Goal: Check status: Check status

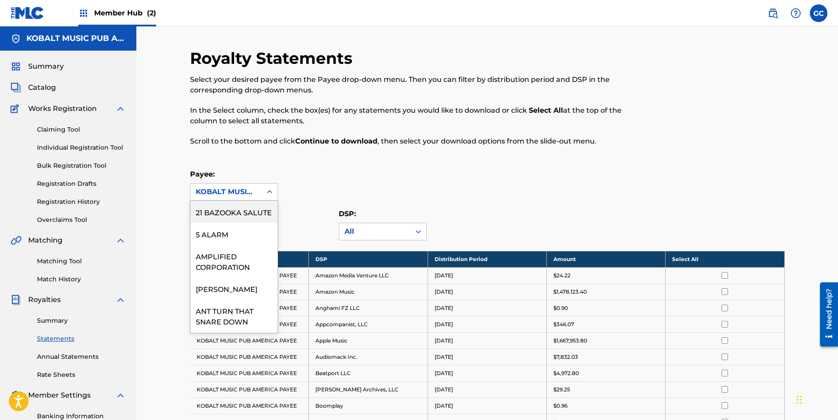
click at [236, 195] on div "KOBALT MUSIC PUB AMERICA PAYEE" at bounding box center [226, 192] width 61 height 11
click at [232, 218] on div "21 BAZOOKA SALUTE" at bounding box center [233, 212] width 87 height 22
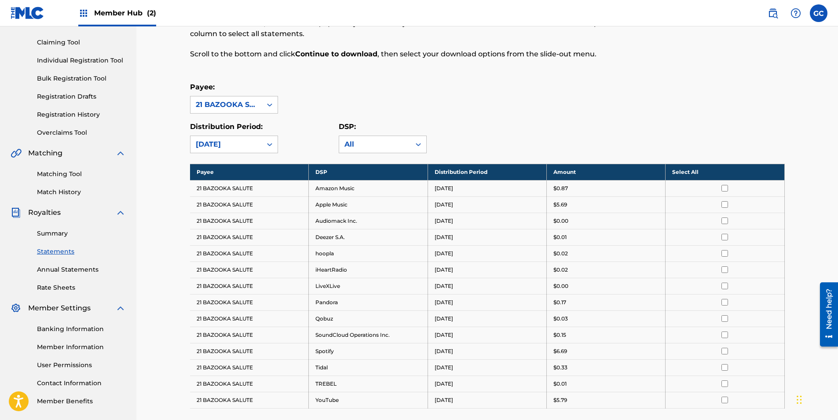
scroll to position [88, 0]
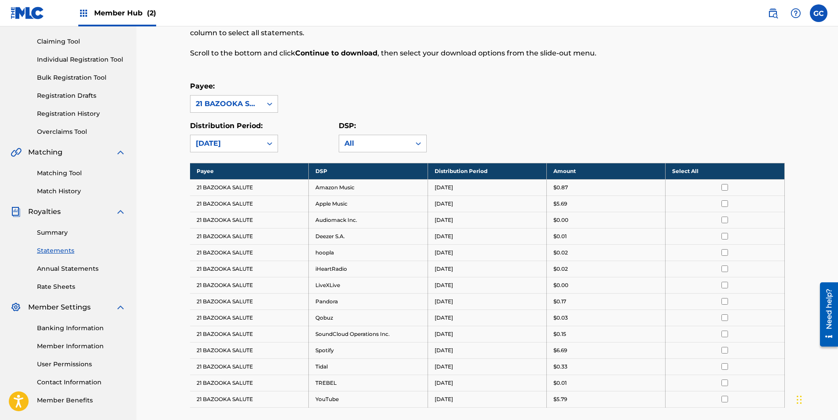
click at [230, 106] on div "21 BAZOOKA SALUTE" at bounding box center [226, 104] width 61 height 11
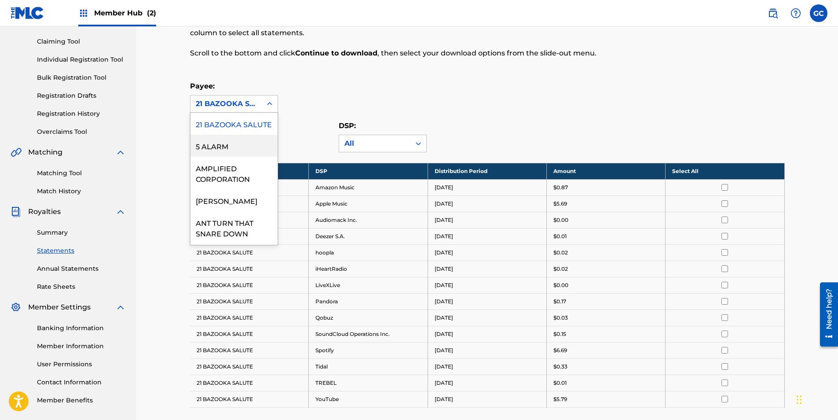
click at [227, 157] on div "5 ALARM" at bounding box center [233, 146] width 87 height 22
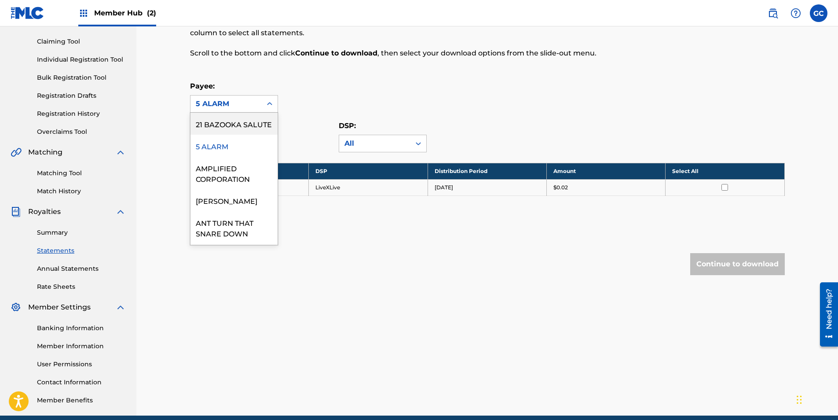
click at [233, 105] on div "5 ALARM" at bounding box center [226, 104] width 61 height 11
click at [233, 187] on div "AMPLIFIED CORPORATION" at bounding box center [233, 173] width 87 height 33
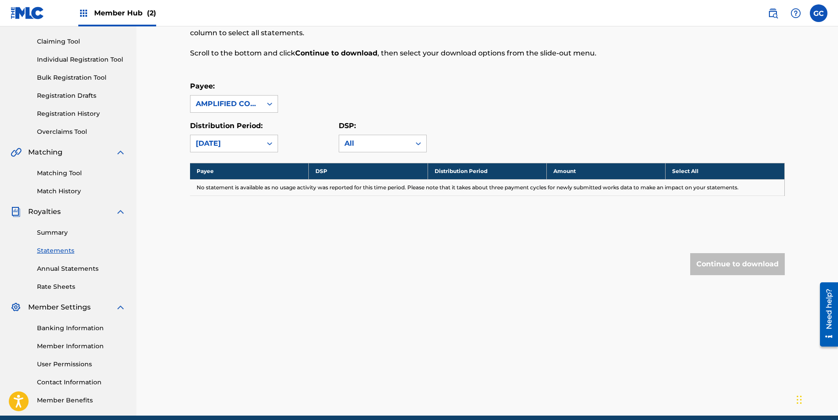
click at [229, 108] on div "AMPLIFIED CORPORATION" at bounding box center [226, 104] width 61 height 11
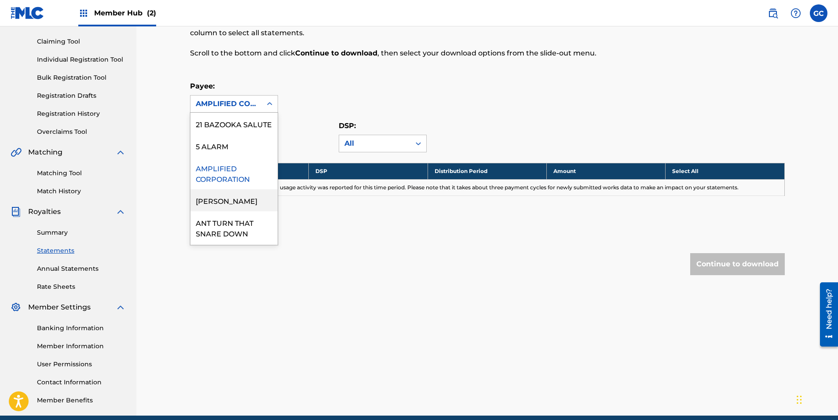
click at [230, 210] on div "[PERSON_NAME]" at bounding box center [233, 200] width 87 height 22
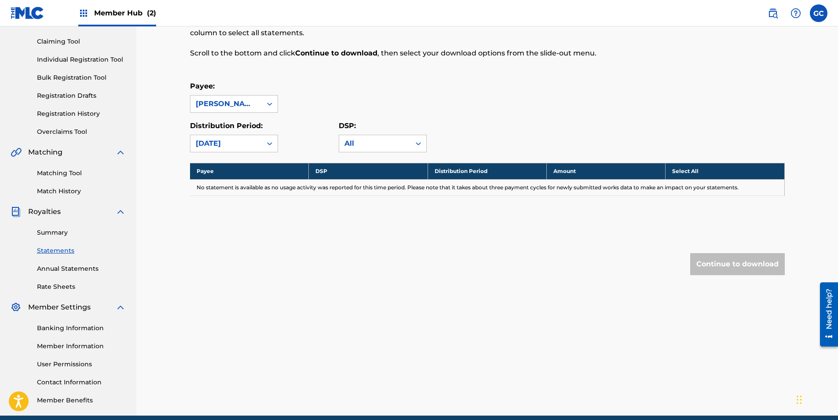
click at [229, 113] on div "Payee: [PERSON_NAME] Distribution Period: [DATE] DSP: All" at bounding box center [487, 116] width 595 height 71
click at [229, 107] on div "[PERSON_NAME]" at bounding box center [226, 104] width 61 height 11
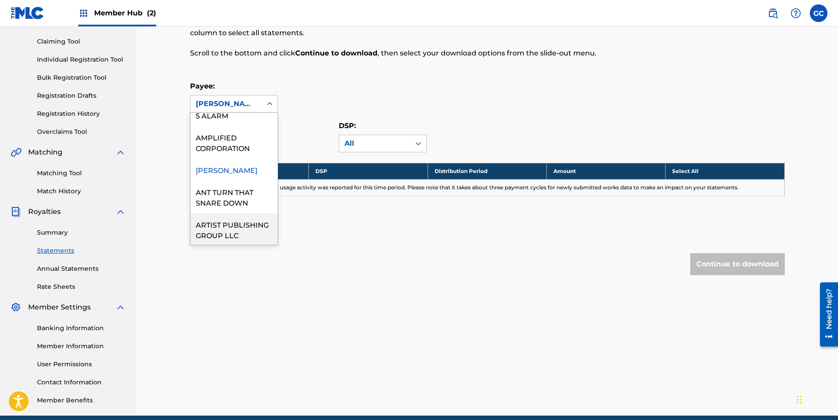
scroll to position [44, 0]
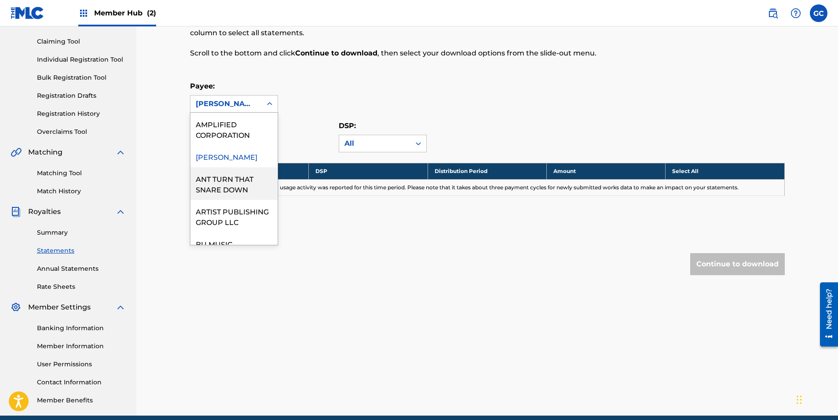
click at [224, 197] on div "ANT TURN THAT SNARE DOWN" at bounding box center [233, 183] width 87 height 33
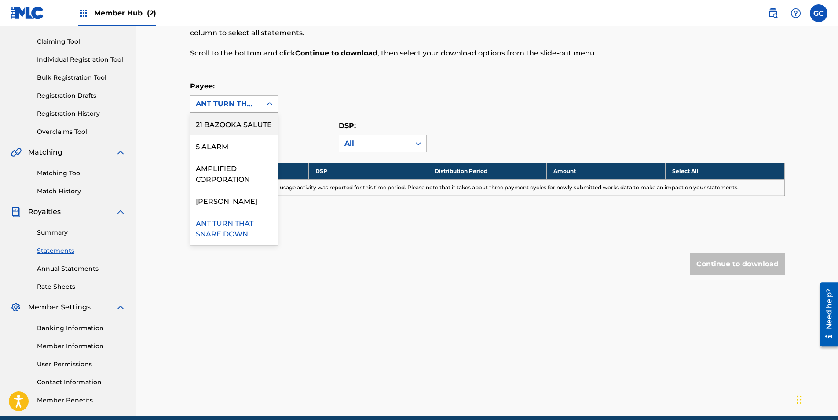
click at [253, 99] on div "ANT TURN THAT SNARE DOWN" at bounding box center [226, 104] width 61 height 11
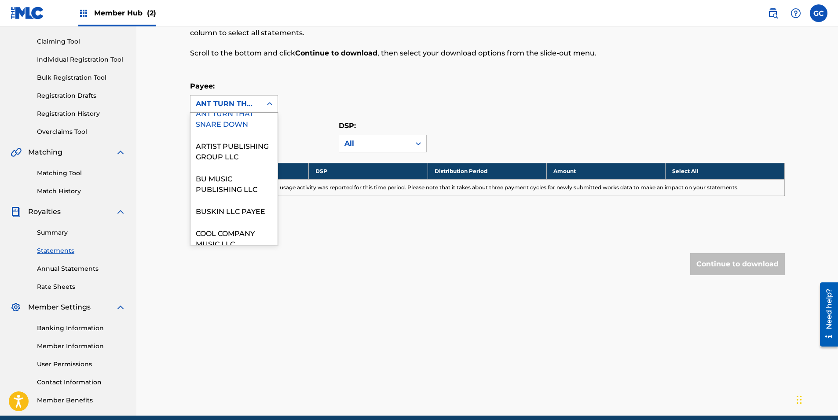
scroll to position [132, 0]
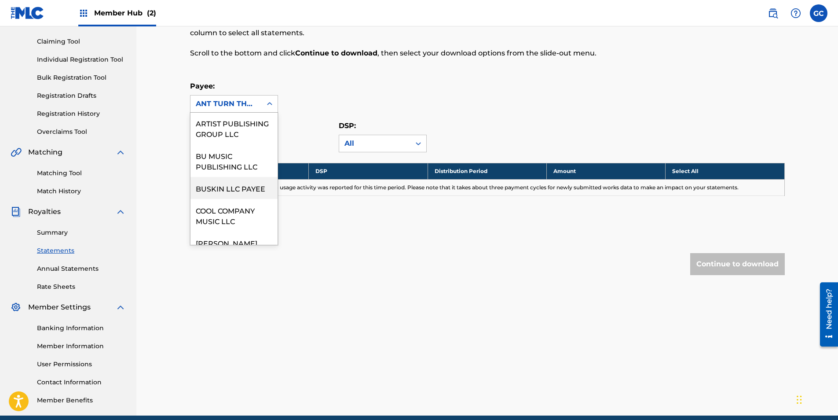
click at [235, 199] on div "BUSKIN LLC PAYEE" at bounding box center [233, 188] width 87 height 22
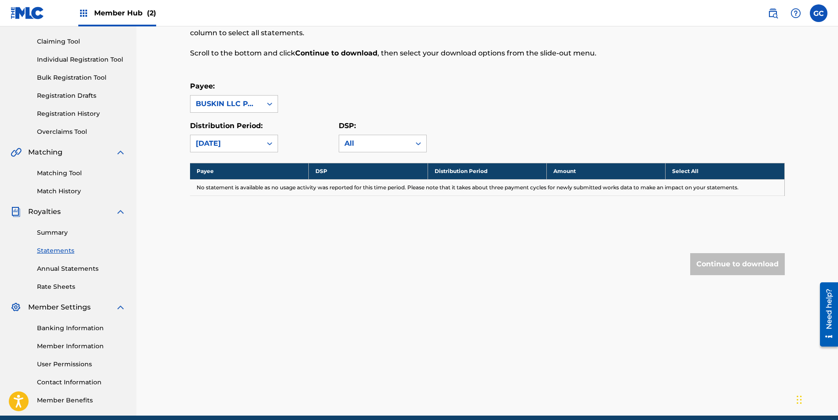
click at [234, 106] on div "BUSKIN LLC PAYEE" at bounding box center [226, 104] width 61 height 11
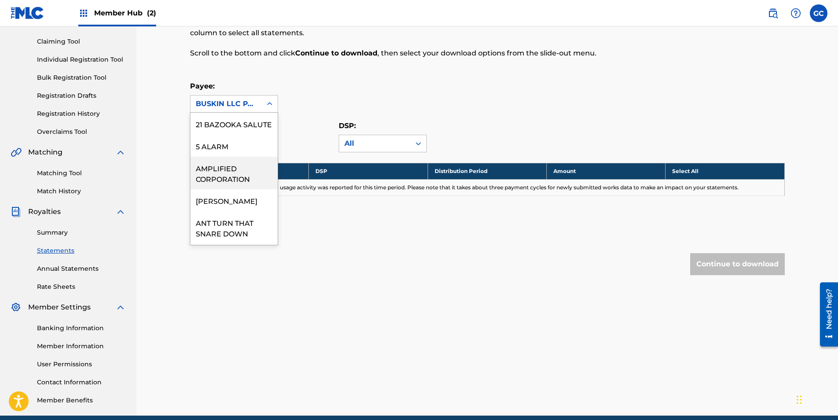
click at [237, 178] on div "AMPLIFIED CORPORATION" at bounding box center [233, 173] width 87 height 33
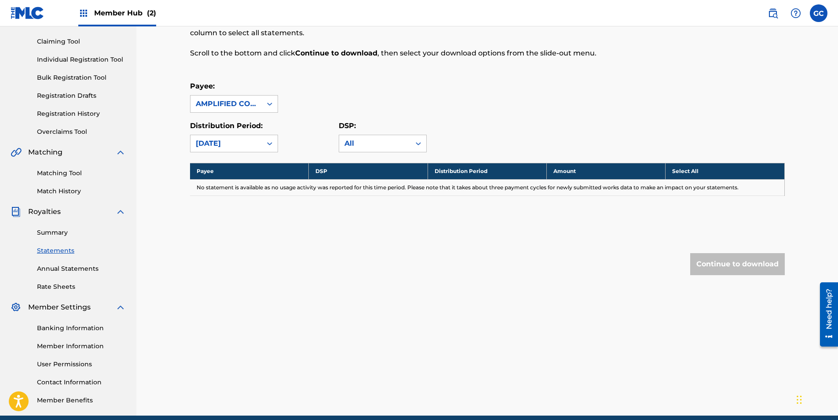
click at [259, 106] on div "AMPLIFIED CORPORATION" at bounding box center [225, 103] width 71 height 17
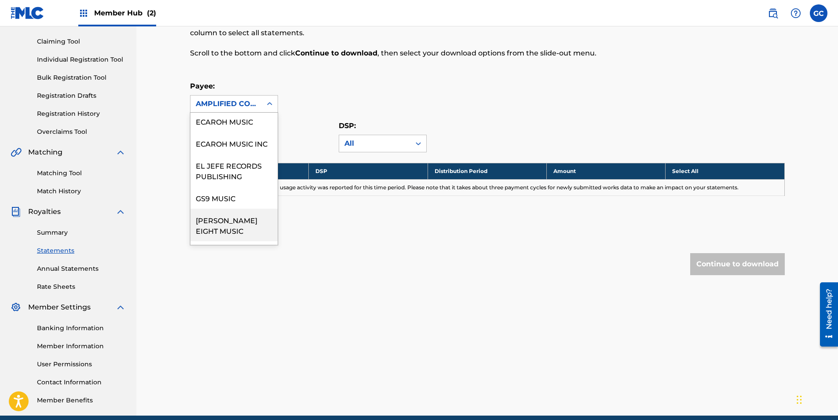
scroll to position [572, 0]
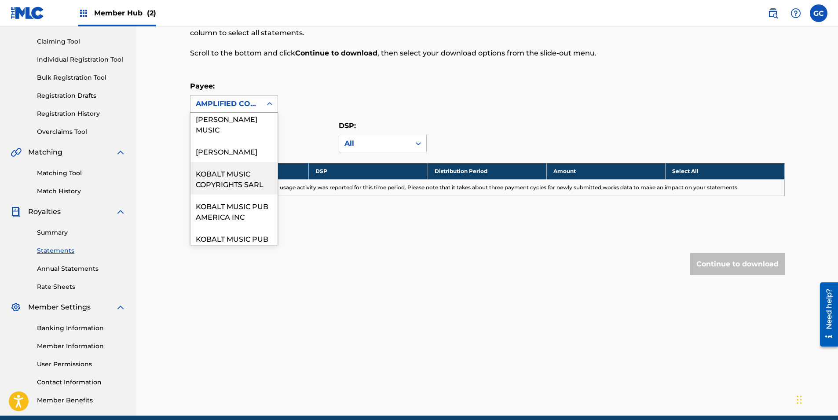
click at [226, 194] on div "KOBALT MUSIC COPYRIGHTS SARL" at bounding box center [233, 178] width 87 height 33
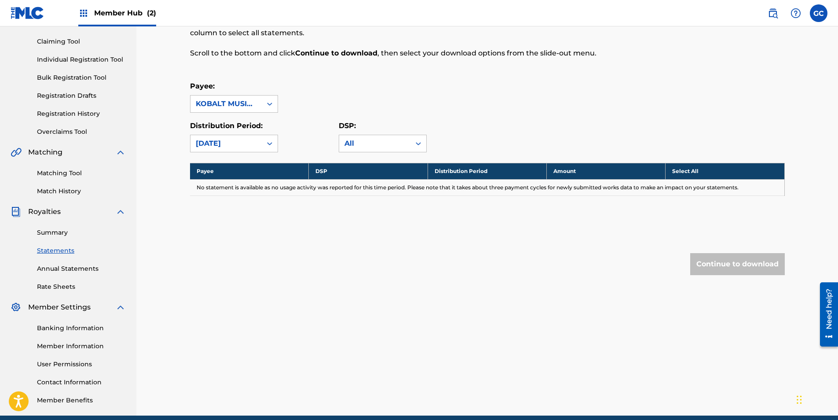
click at [240, 107] on div "KOBALT MUSIC COPYRIGHTS SARL" at bounding box center [226, 104] width 61 height 11
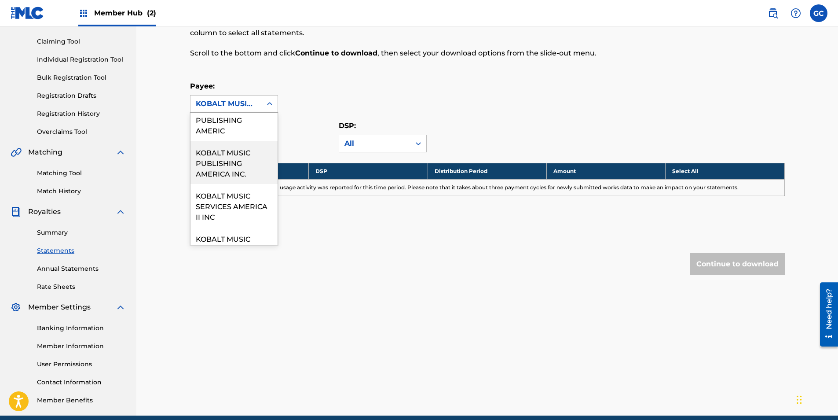
scroll to position [880, 0]
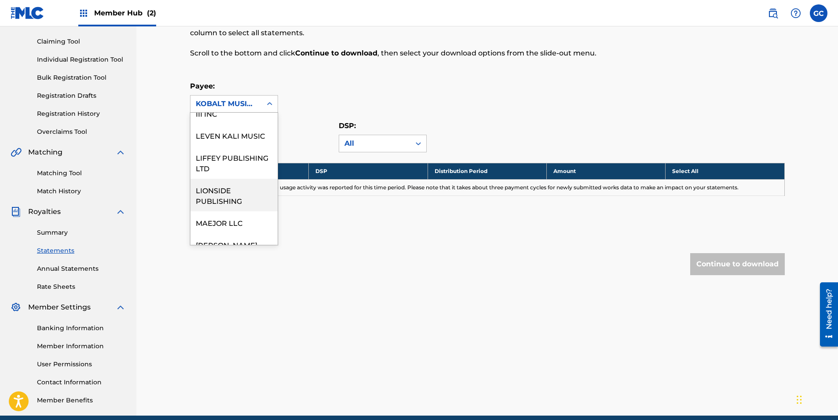
click at [220, 211] on div "LIONSIDE PUBLISHING" at bounding box center [233, 195] width 87 height 33
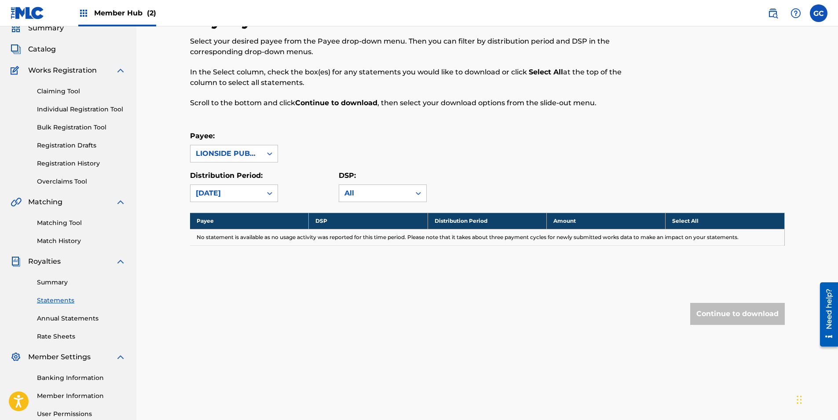
scroll to position [0, 0]
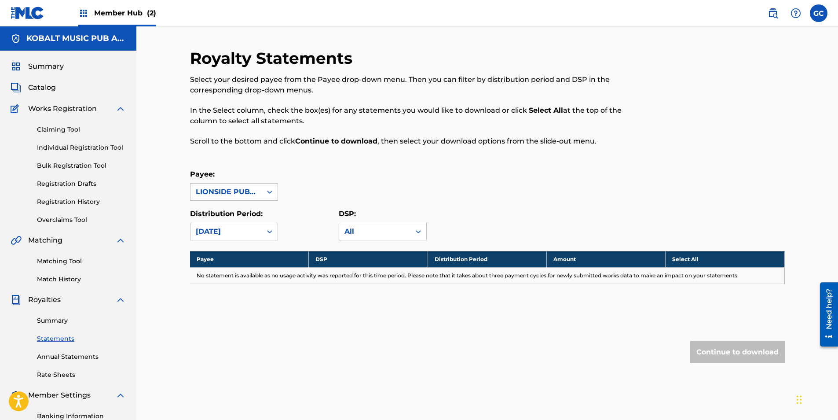
click at [109, 15] on span "Member Hub (2)" at bounding box center [125, 13] width 62 height 10
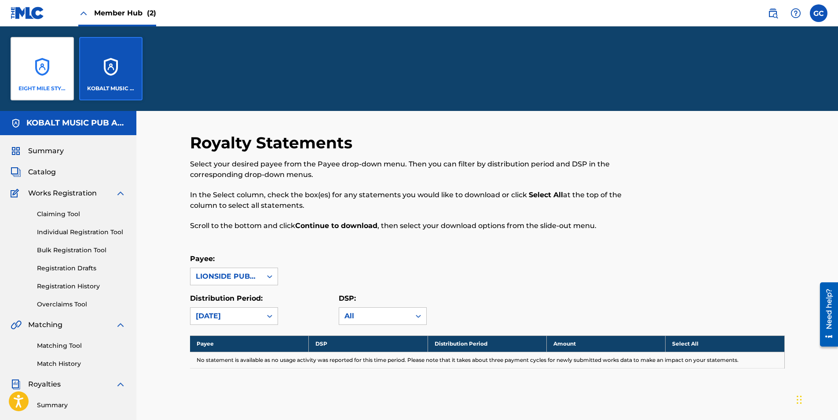
click at [45, 62] on div "EIGHT MILE STYLE MUSIC" at bounding box center [42, 68] width 63 height 63
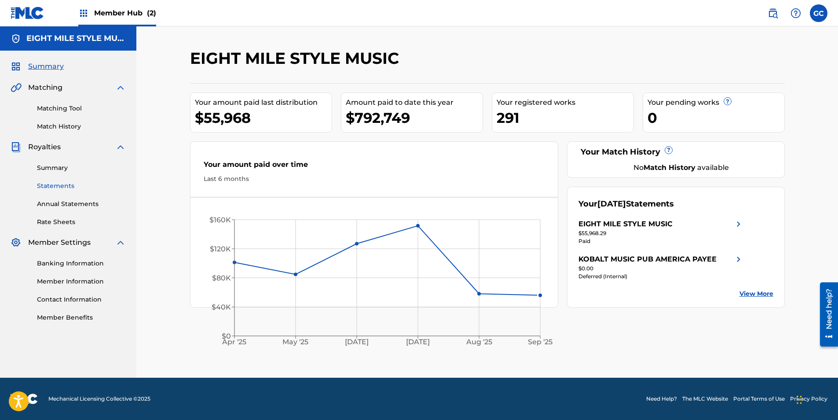
click at [64, 187] on link "Statements" at bounding box center [81, 185] width 89 height 9
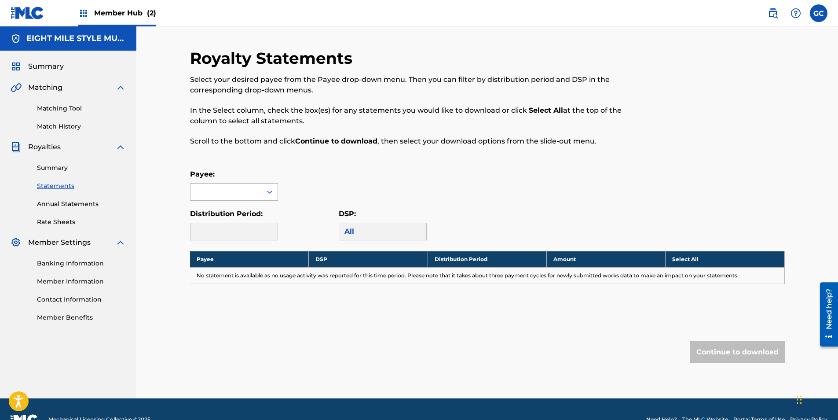
click at [258, 192] on div at bounding box center [225, 191] width 71 height 17
click at [238, 250] on div "KOBALT MUSIC PUB AMERICA PAYEE" at bounding box center [233, 249] width 87 height 33
click at [246, 191] on div "KOBALT MUSIC PUB AMERICA PAYEE" at bounding box center [226, 192] width 61 height 11
click at [246, 206] on div "EIGHT MILE STYLE MUSIC" at bounding box center [233, 217] width 87 height 33
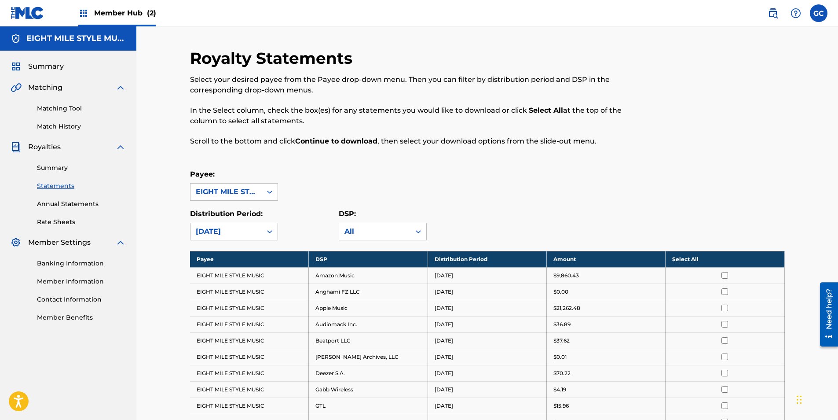
click at [248, 231] on div "[DATE]" at bounding box center [226, 231] width 61 height 11
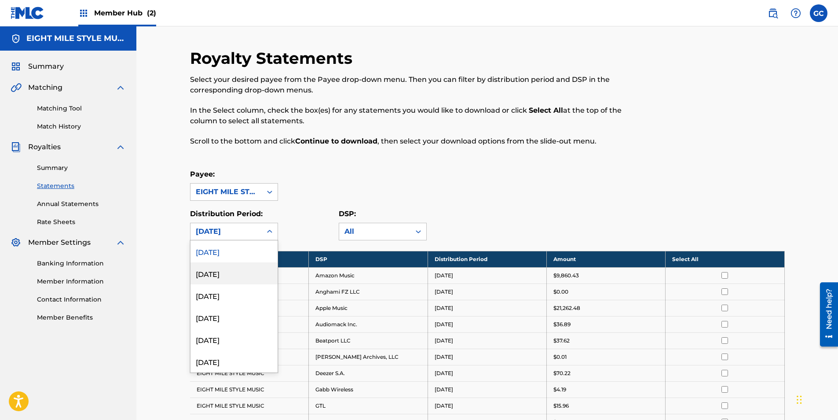
click at [237, 271] on div "[DATE]" at bounding box center [233, 273] width 87 height 22
